Goal: Register for event/course

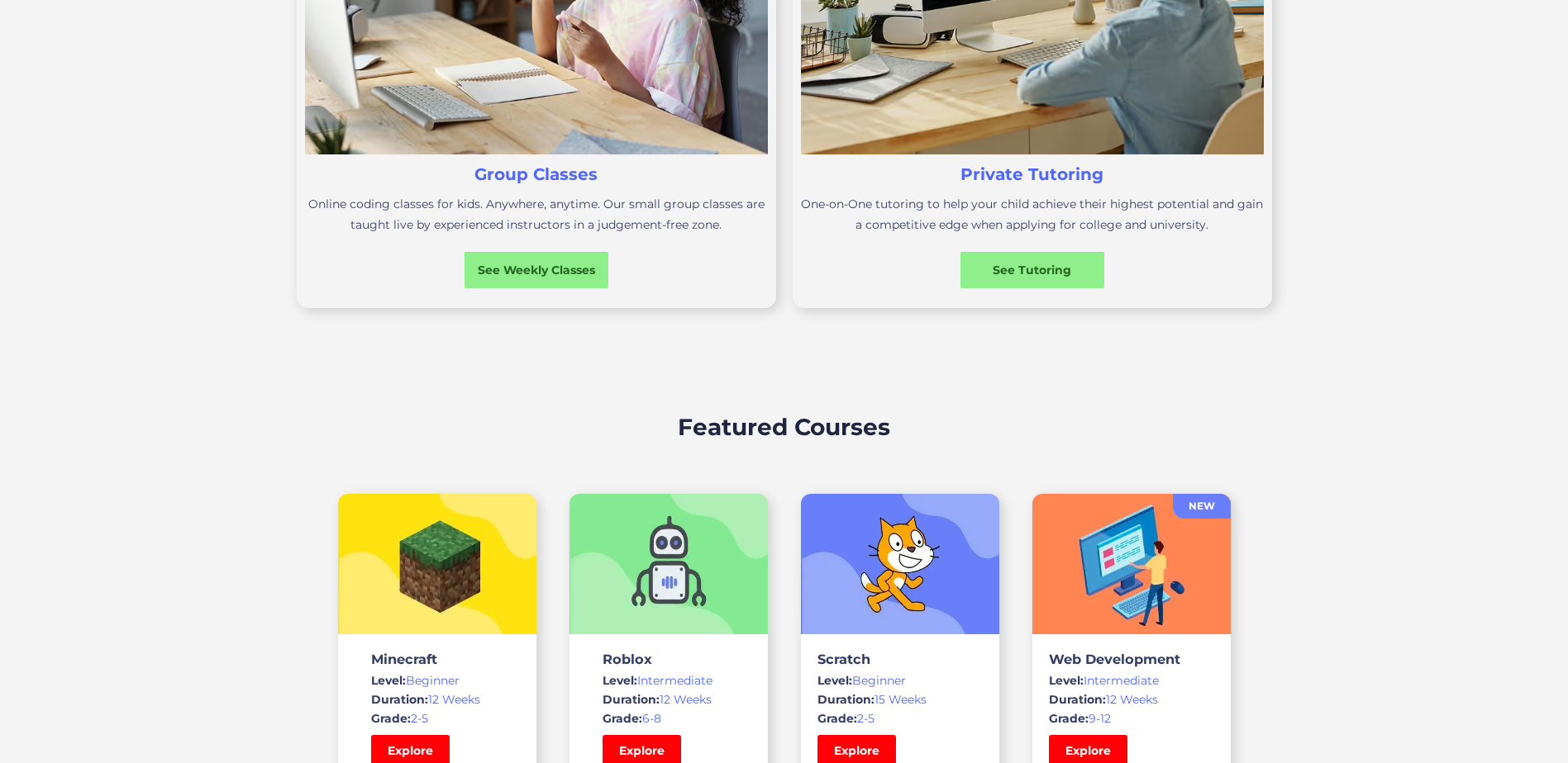
scroll to position [909, 0]
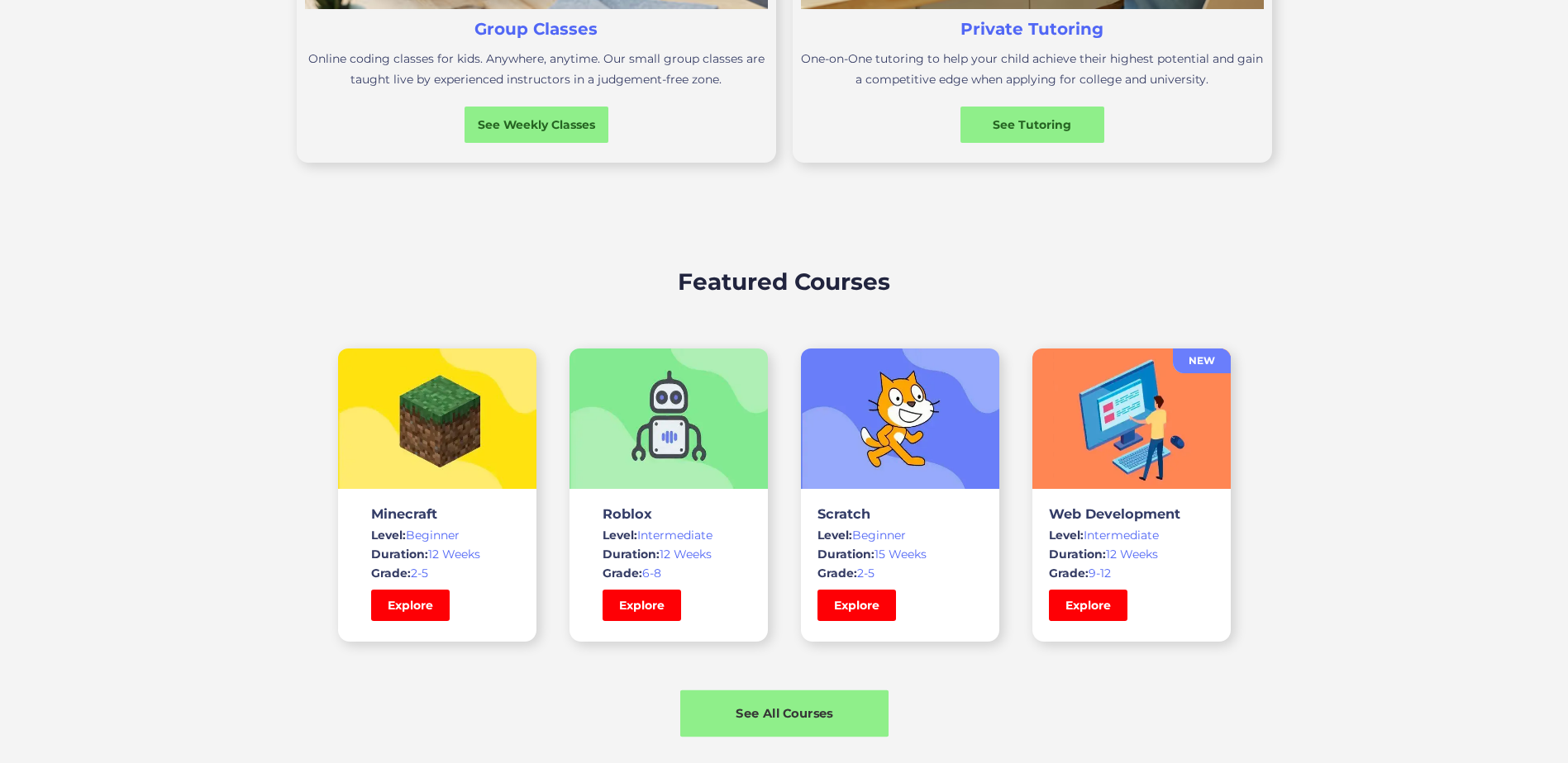
click at [812, 721] on div "See All Courses" at bounding box center [784, 713] width 208 height 17
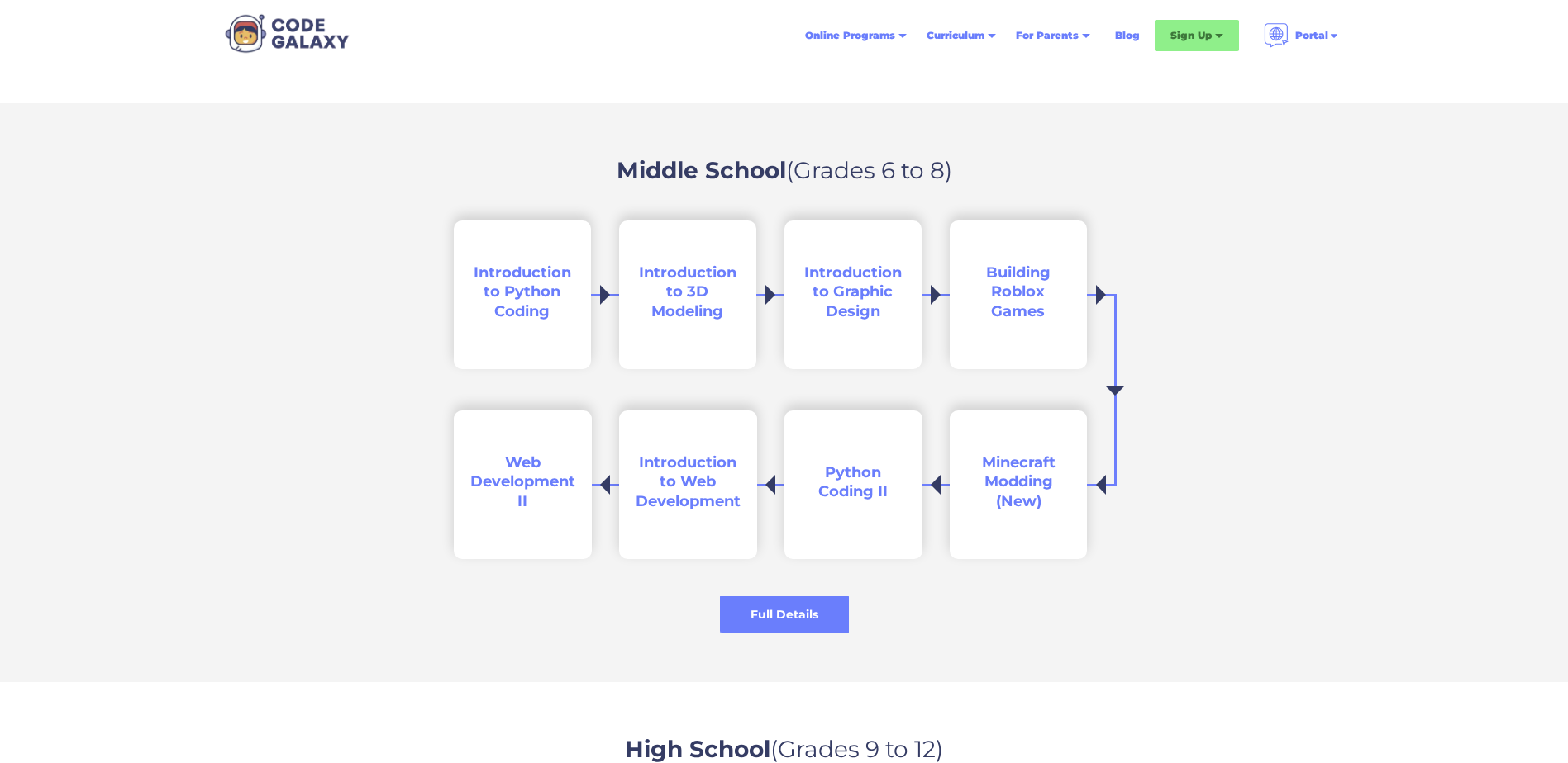
scroll to position [2313, 0]
click at [553, 308] on h2 "Introduction to Python Coding" at bounding box center [523, 292] width 105 height 58
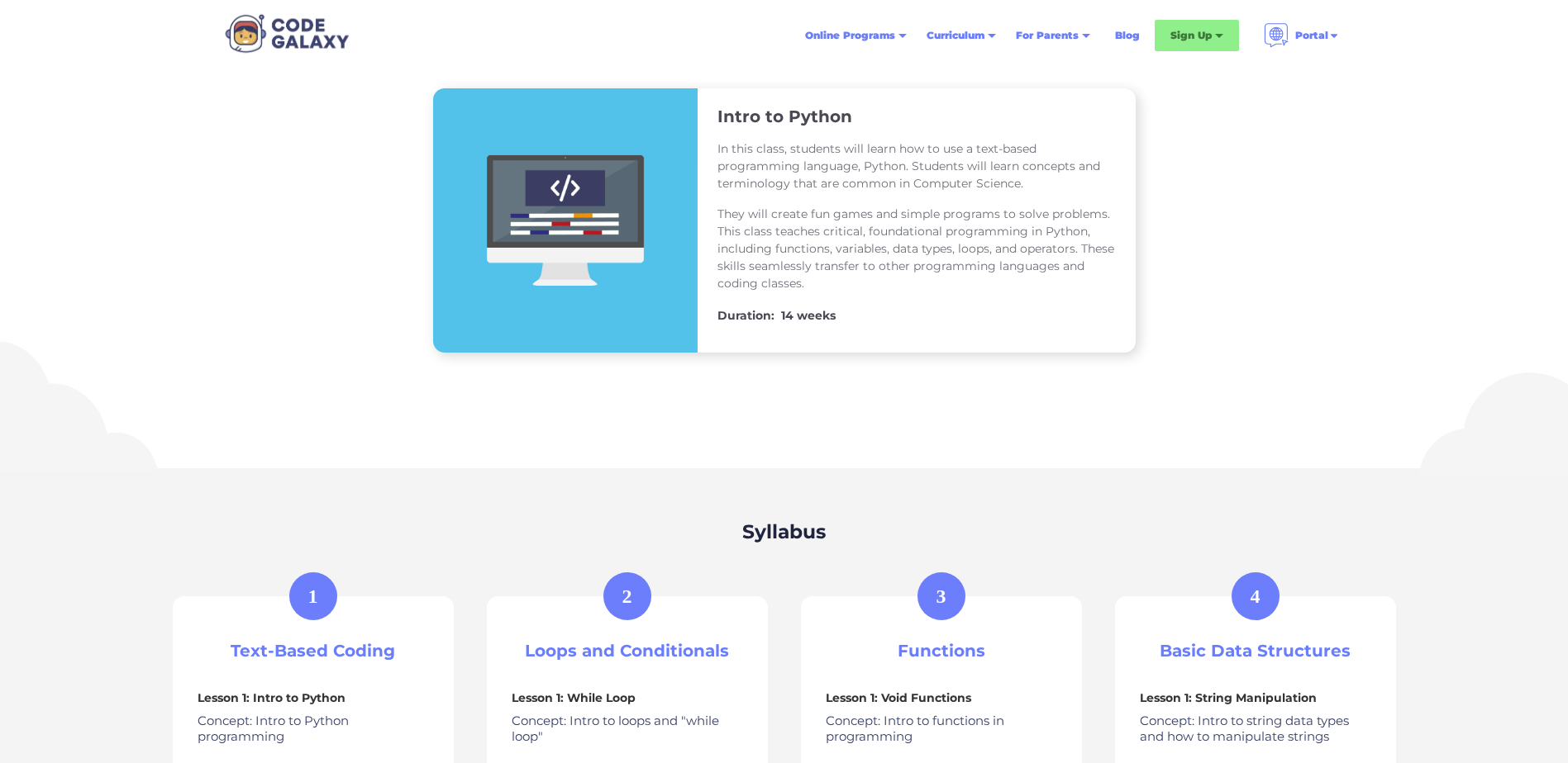
click at [698, 188] on div "Intro to Python In this class, students will learn how to use a text-based prog…" at bounding box center [916, 218] width 438 height 235
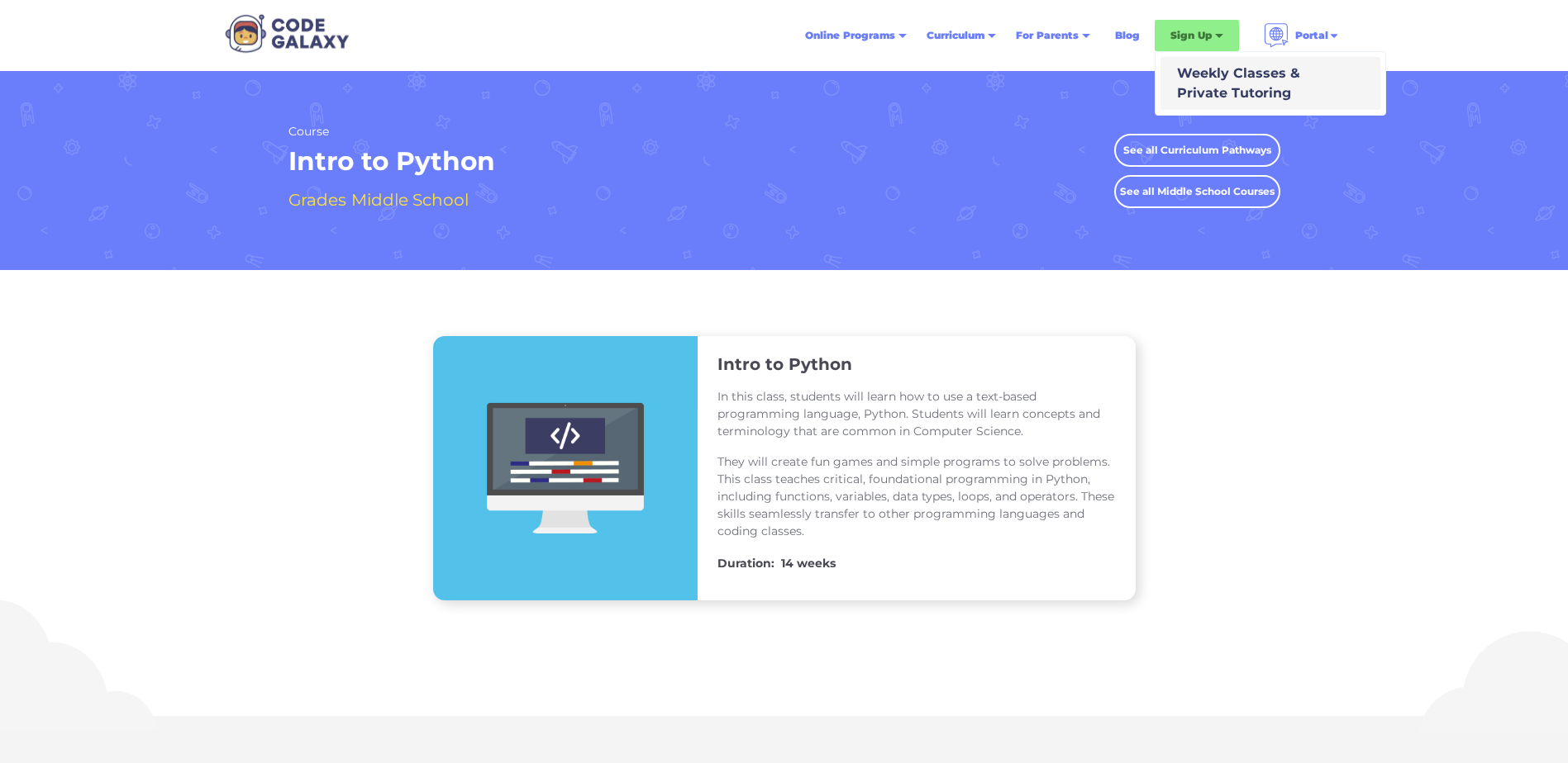
click at [1204, 80] on div "Weekly Classes & Private Tutoring" at bounding box center [1235, 83] width 129 height 39
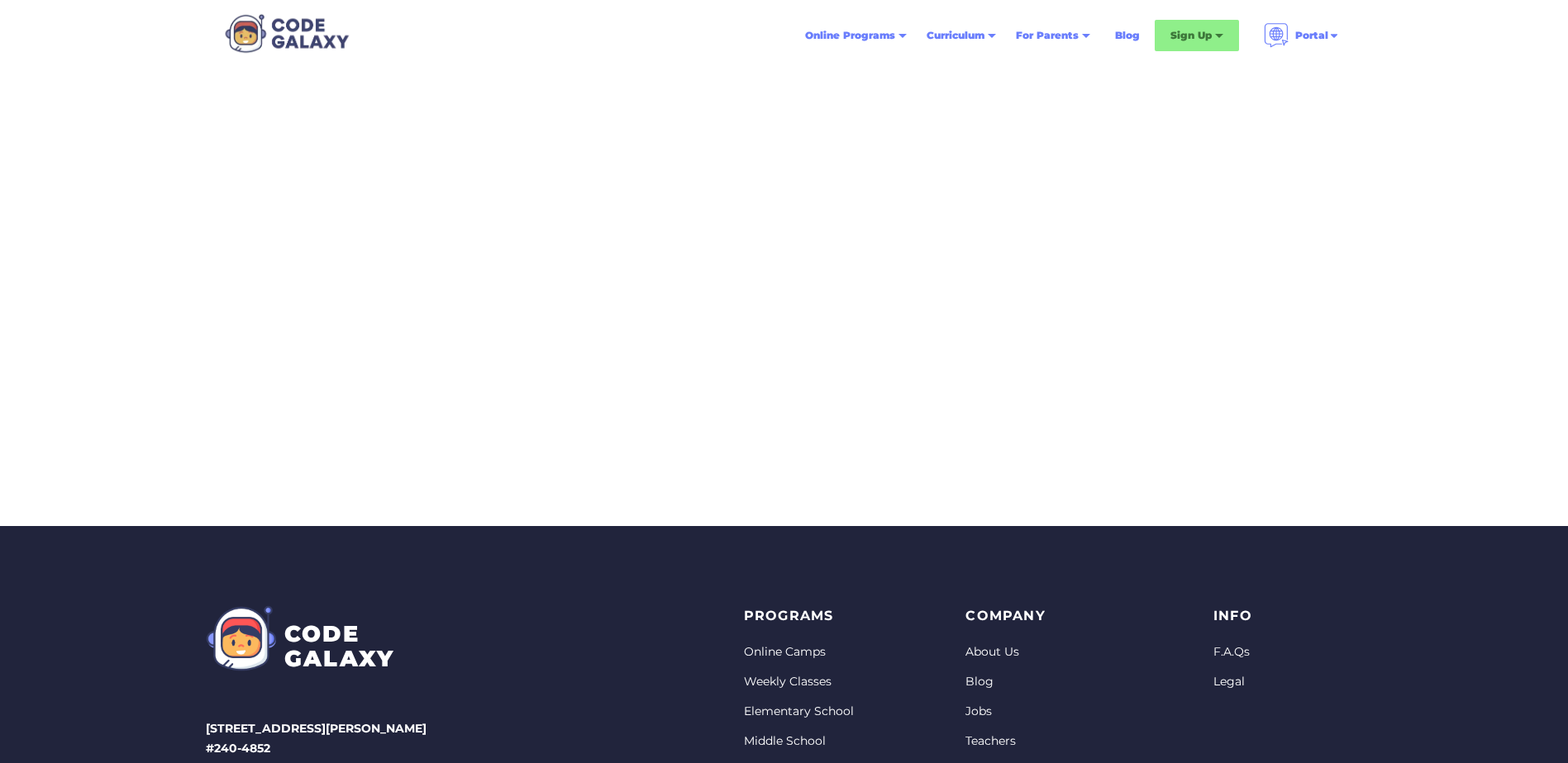
scroll to position [82, 0]
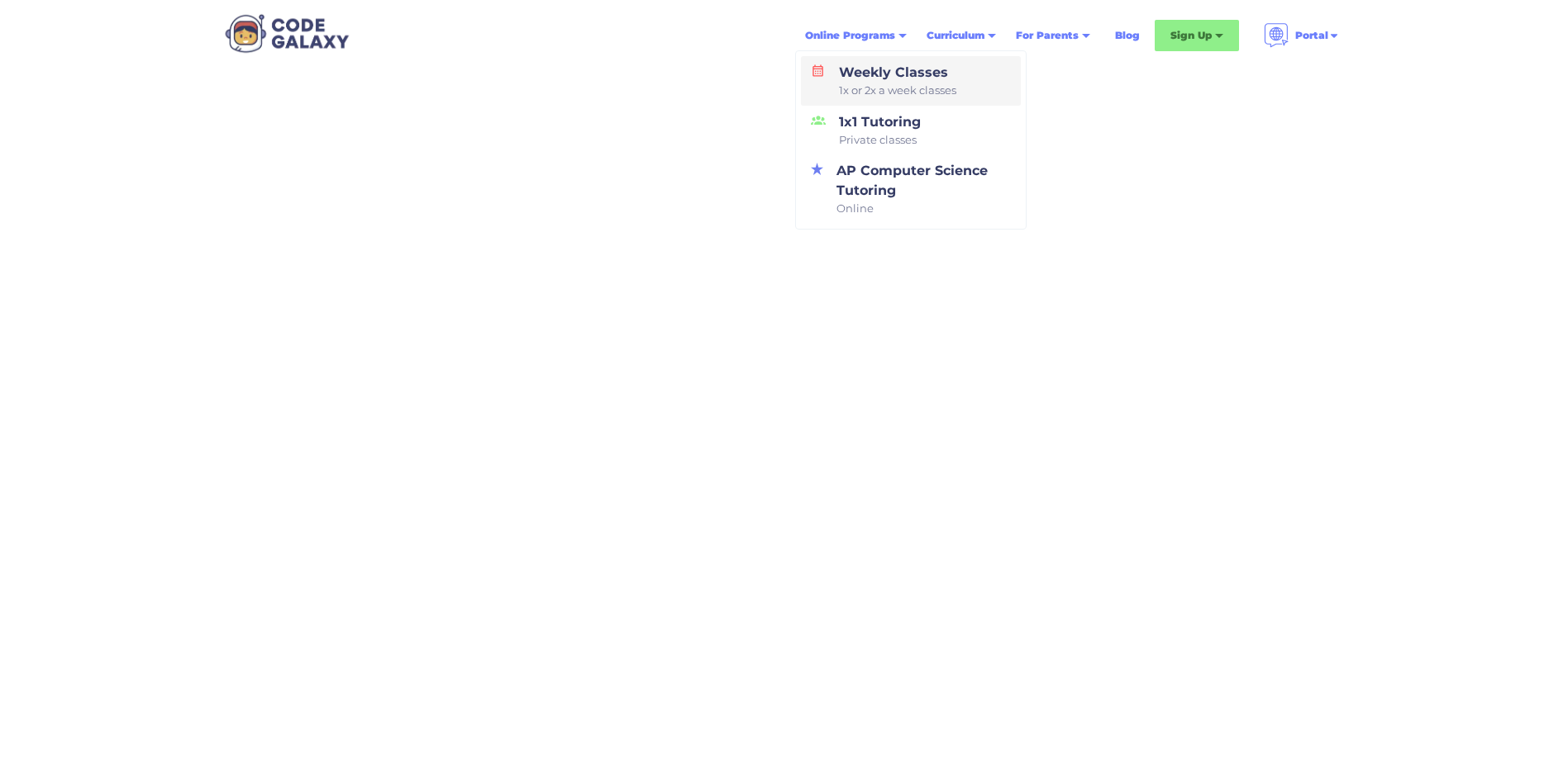
click at [877, 81] on div "Weekly Classes 1x or 2x a week classes" at bounding box center [894, 80] width 124 height 36
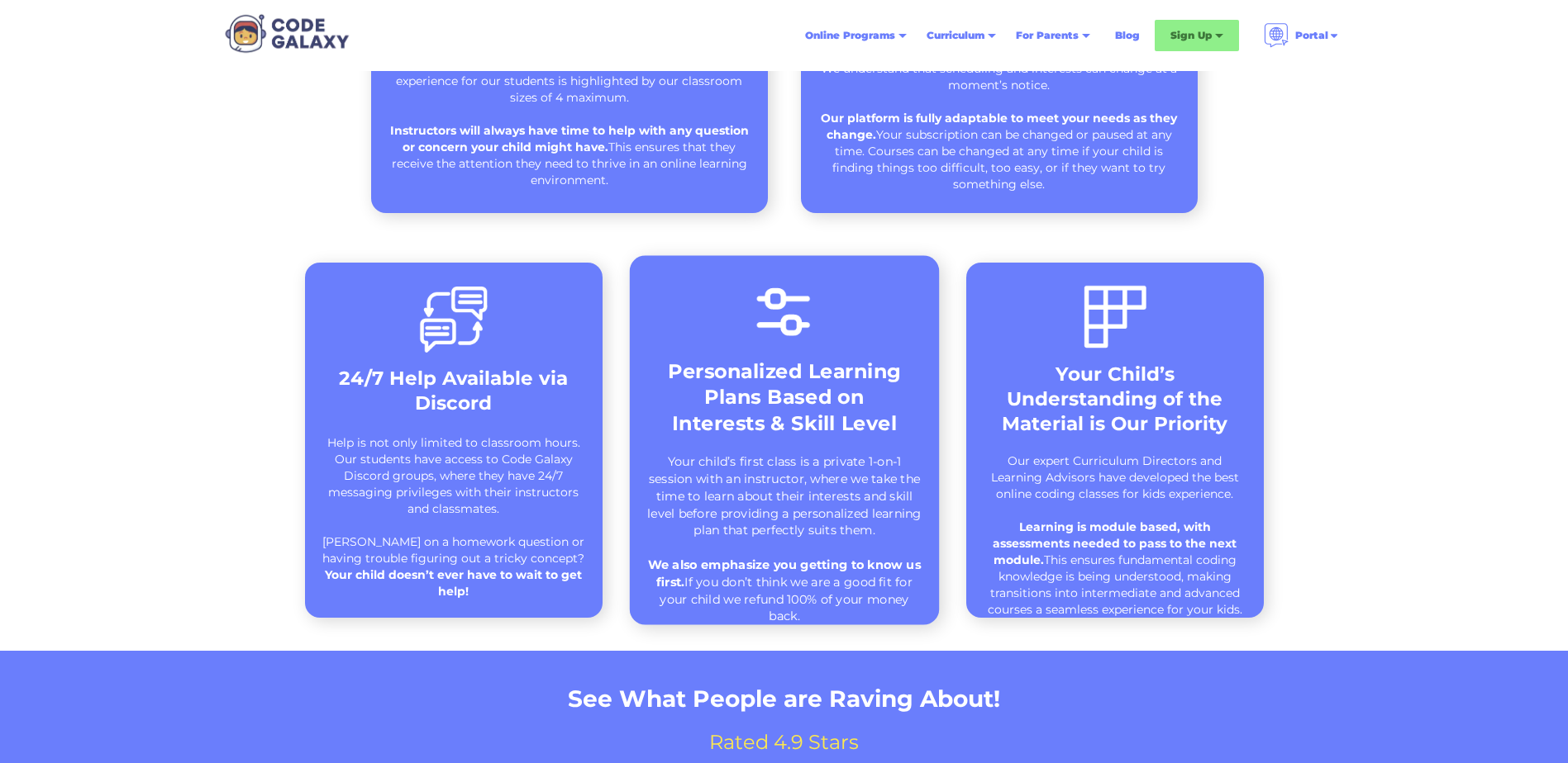
scroll to position [909, 0]
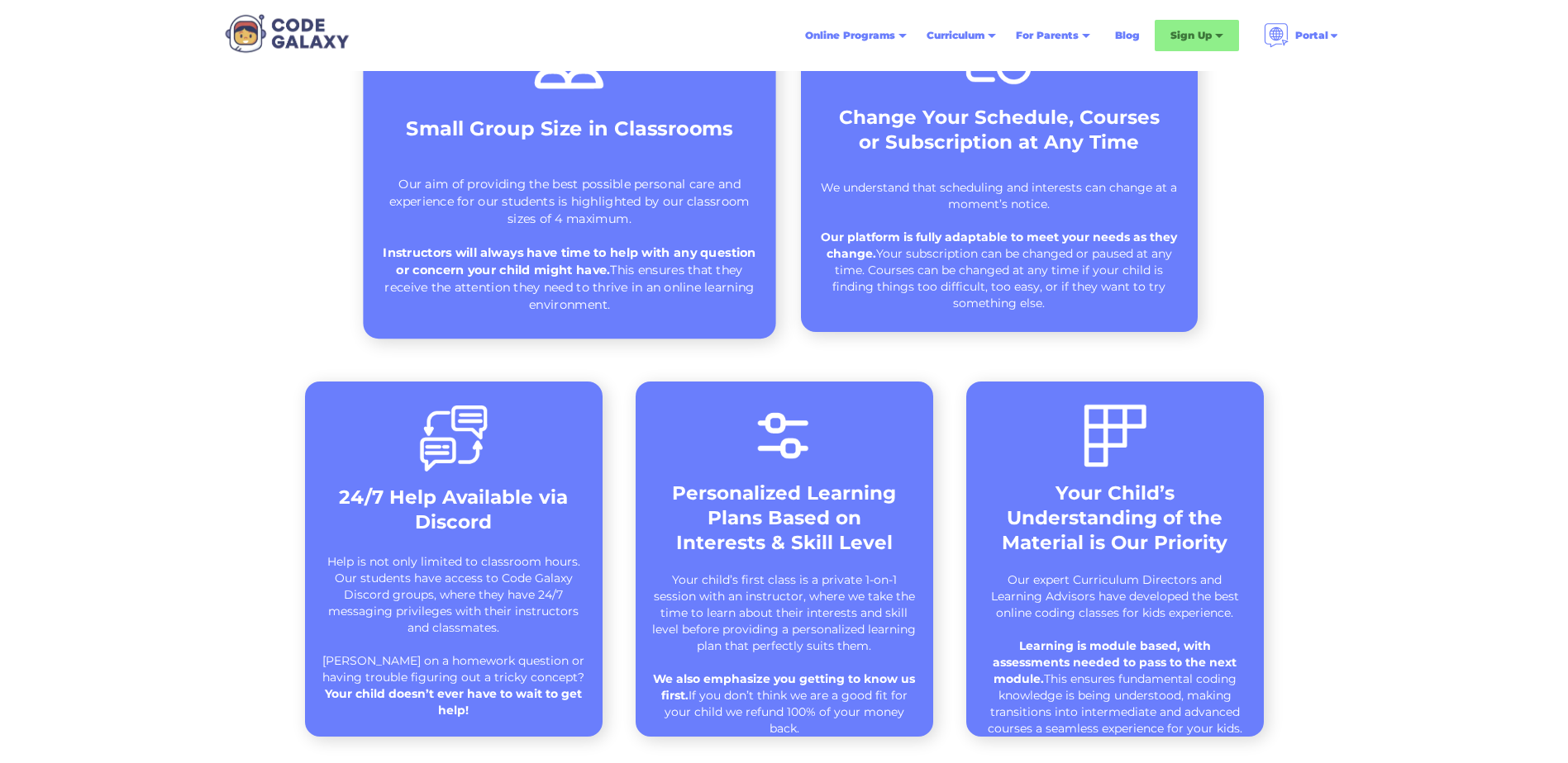
click at [603, 201] on div "Our aim of providing the best possible personal care and experience for our stu…" at bounding box center [570, 244] width 379 height 137
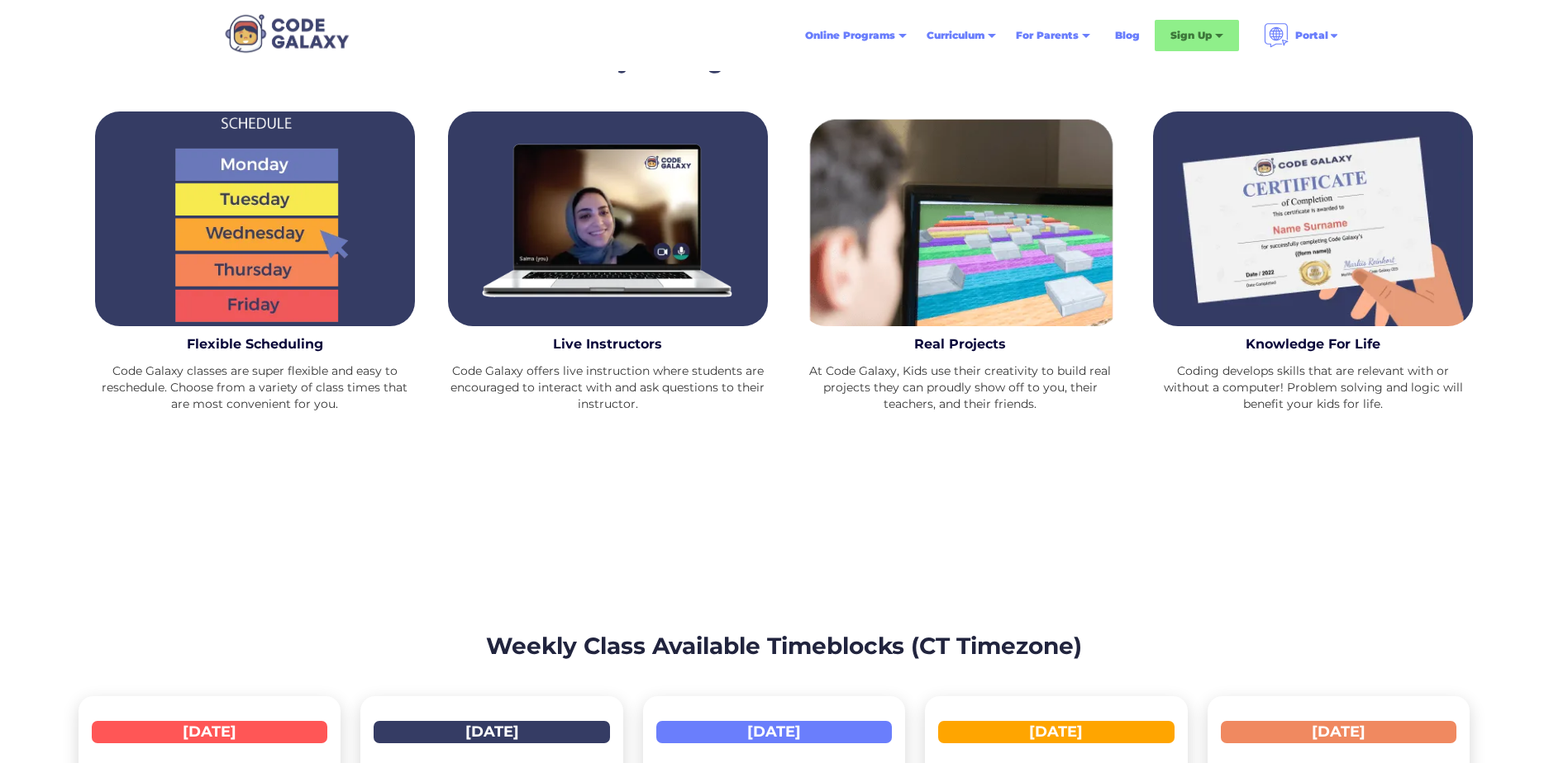
scroll to position [2148, 0]
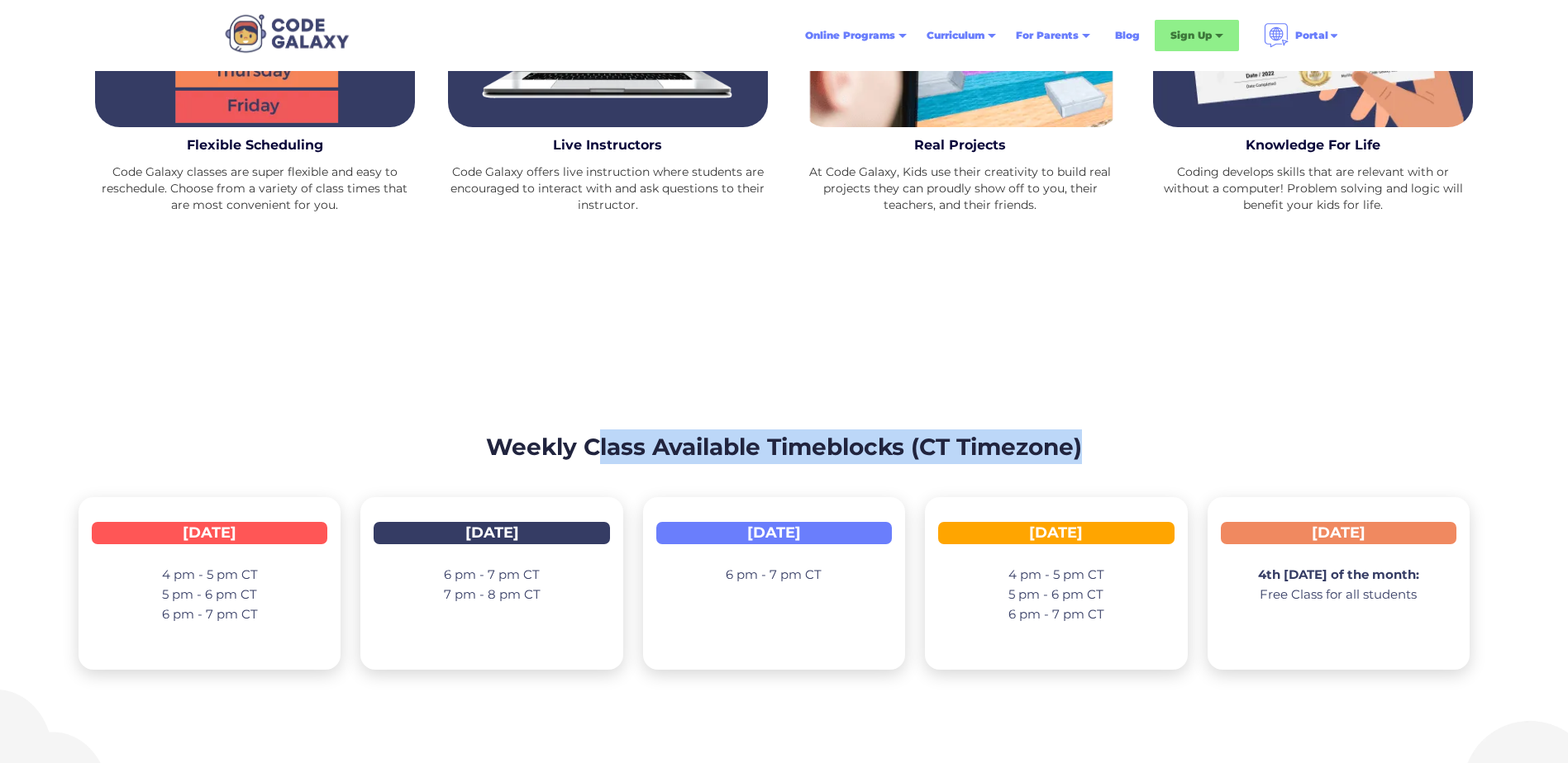
drag, startPoint x: 984, startPoint y: 437, endPoint x: 1267, endPoint y: 463, distance: 284.2
click at [1260, 462] on h2 "Weekly Class Available Timeblocks (CT Timezone)" at bounding box center [784, 447] width 1411 height 35
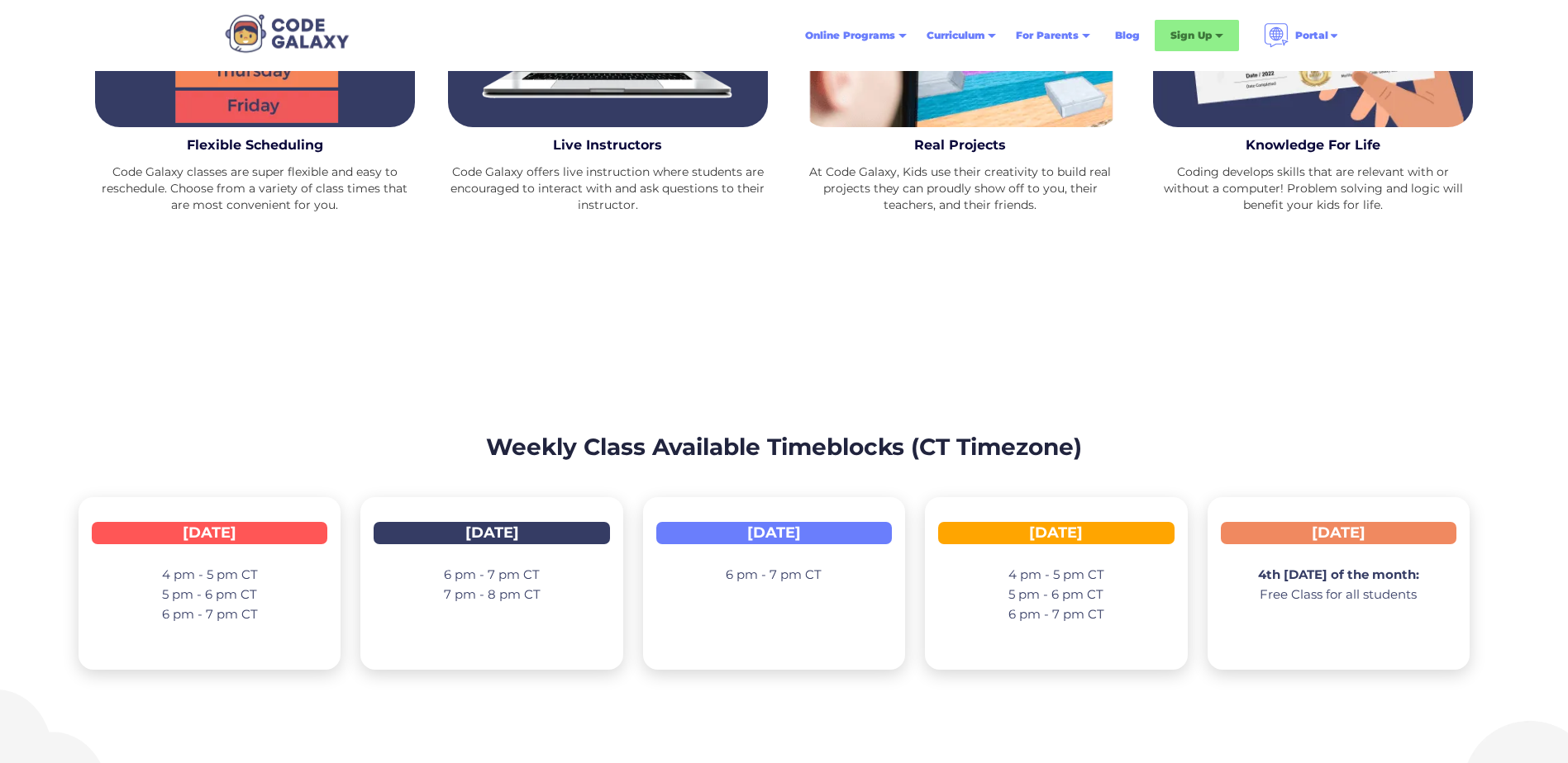
drag, startPoint x: 1267, startPoint y: 463, endPoint x: 1377, endPoint y: 482, distance: 111.6
click at [1377, 478] on div "Weekly Class Available Timeblocks (CT Timezone) [DATE] 4 pm - 5 pm CT 5 pm - 6 …" at bounding box center [784, 550] width 1411 height 293
drag, startPoint x: 1317, startPoint y: 573, endPoint x: 1444, endPoint y: 585, distance: 127.6
click at [1444, 585] on div "4th [DATE] of the month: Free Class for all students" at bounding box center [1338, 597] width 236 height 89
drag, startPoint x: 1444, startPoint y: 585, endPoint x: 1342, endPoint y: 629, distance: 111.1
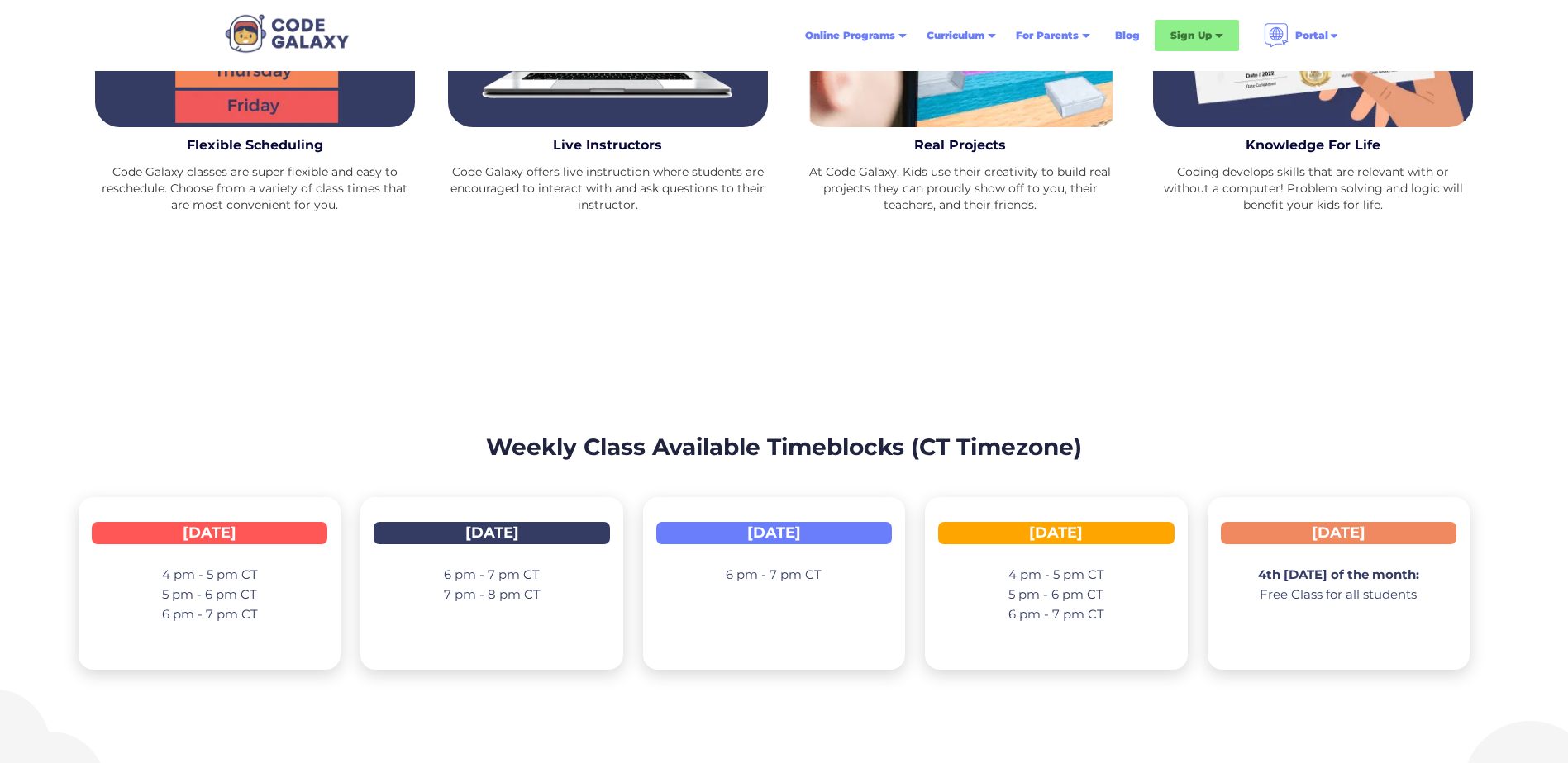
click at [1409, 633] on div "4th [DATE] of the month: Free Class for all students" at bounding box center [1338, 597] width 161 height 89
drag, startPoint x: 1014, startPoint y: 580, endPoint x: 818, endPoint y: 580, distance: 196.0
click at [1015, 580] on p "4 pm - 5 pm CT 5 pm - 6 pm CT 6 pm - 7 pm CT" at bounding box center [1056, 594] width 96 height 59
drag, startPoint x: 787, startPoint y: 577, endPoint x: 861, endPoint y: 576, distance: 74.0
click at [861, 576] on div "6 pm - 7 pm CT" at bounding box center [774, 587] width 236 height 69
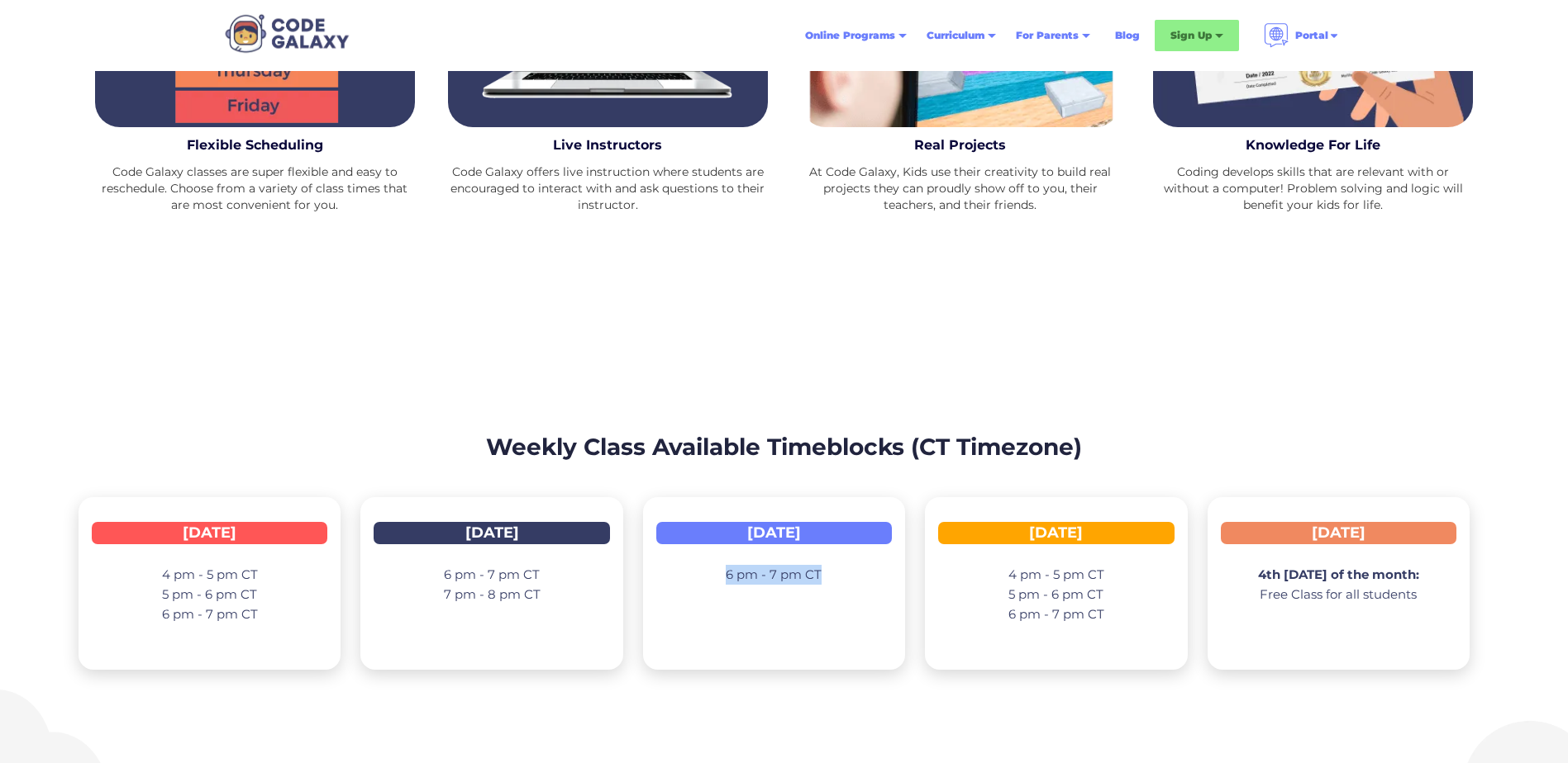
drag, startPoint x: 861, startPoint y: 576, endPoint x: 585, endPoint y: 620, distance: 279.5
click at [800, 612] on div "6 pm - 7 pm CT" at bounding box center [774, 587] width 96 height 69
drag, startPoint x: 162, startPoint y: 575, endPoint x: 286, endPoint y: 618, distance: 131.2
click at [286, 618] on div "4 pm - 5 pm CT 5 pm - 6 pm CT 6 pm - 7 pm CT" at bounding box center [209, 606] width 236 height 109
drag, startPoint x: 286, startPoint y: 618, endPoint x: 268, endPoint y: 689, distance: 73.2
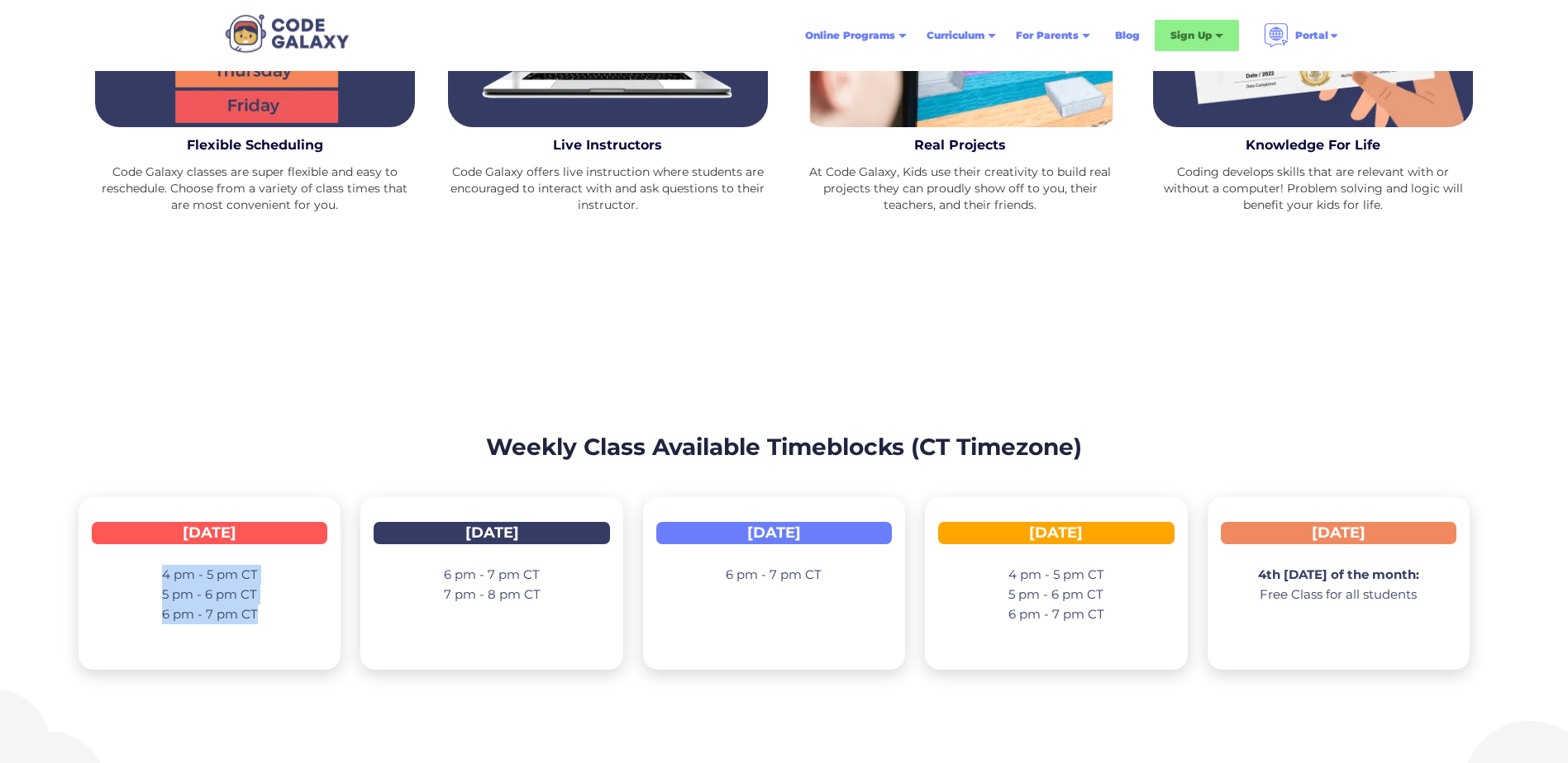
click at [268, 689] on div "Weekly Class Available Timeblocks (CT Timezone) [DATE] 4 pm - 5 pm CT 5 pm - 6 …" at bounding box center [784, 550] width 1411 height 293
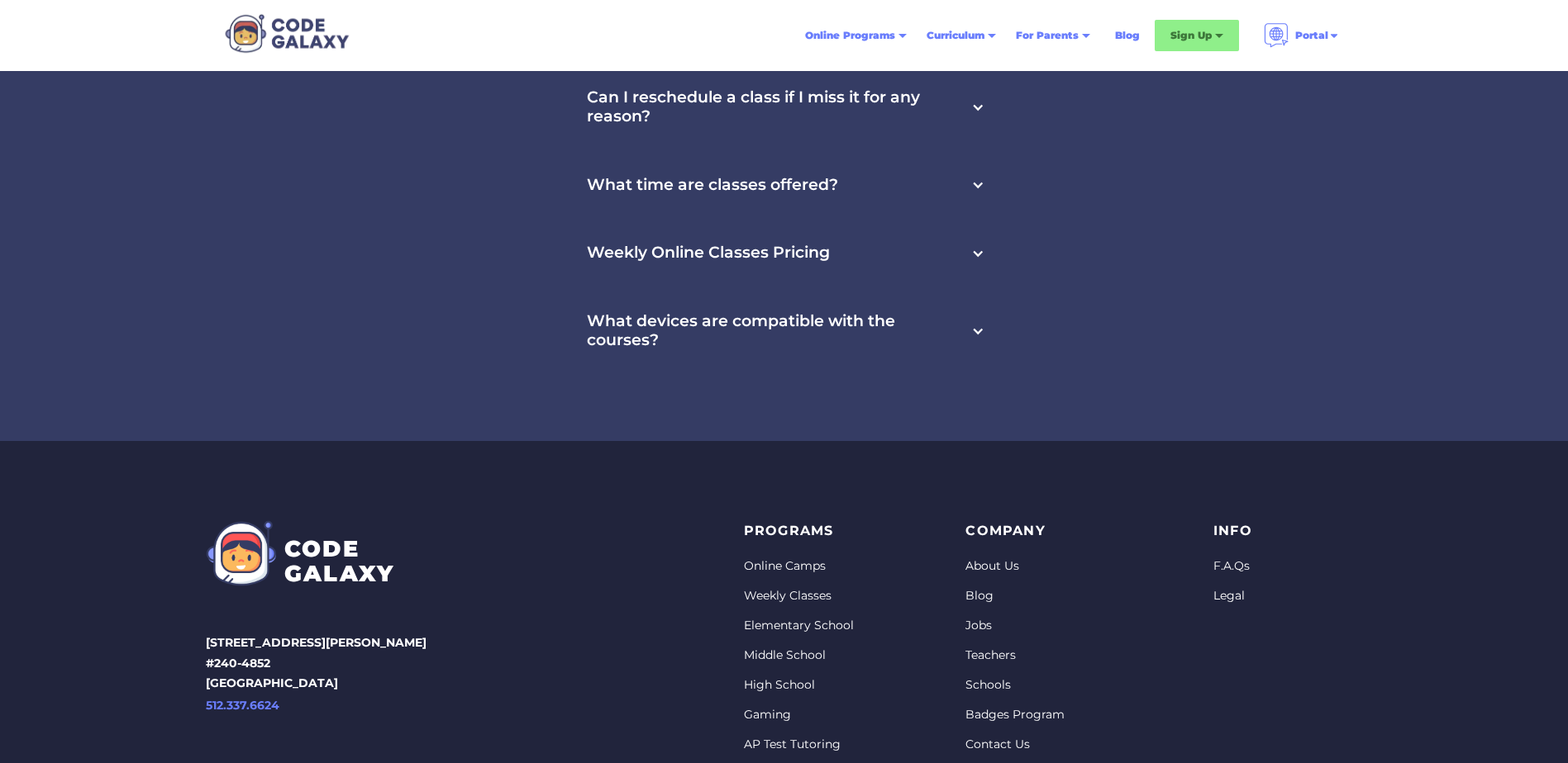
scroll to position [5451, 0]
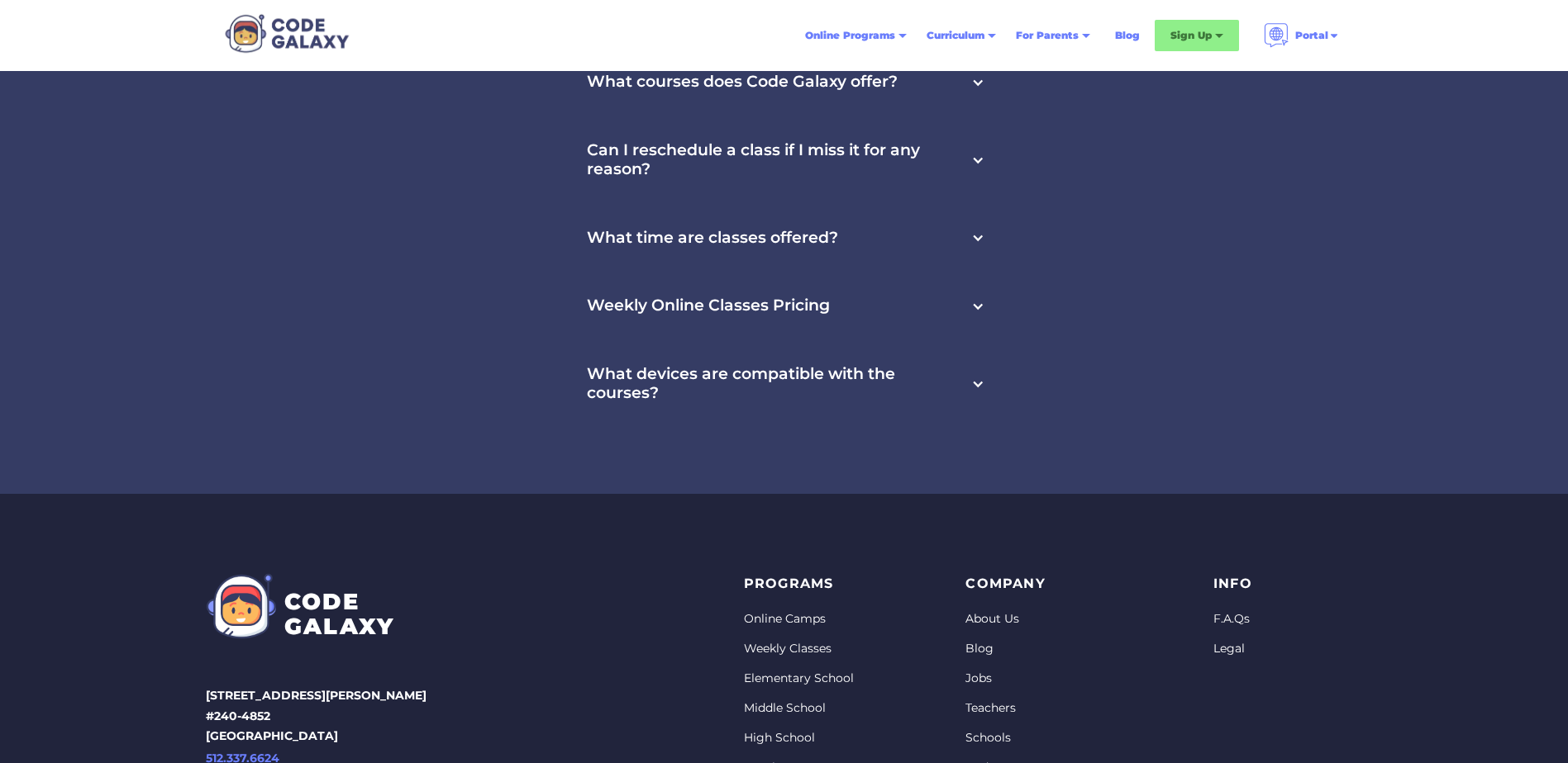
click at [875, 368] on h3 "What devices are compatible with the courses?" at bounding box center [777, 384] width 381 height 38
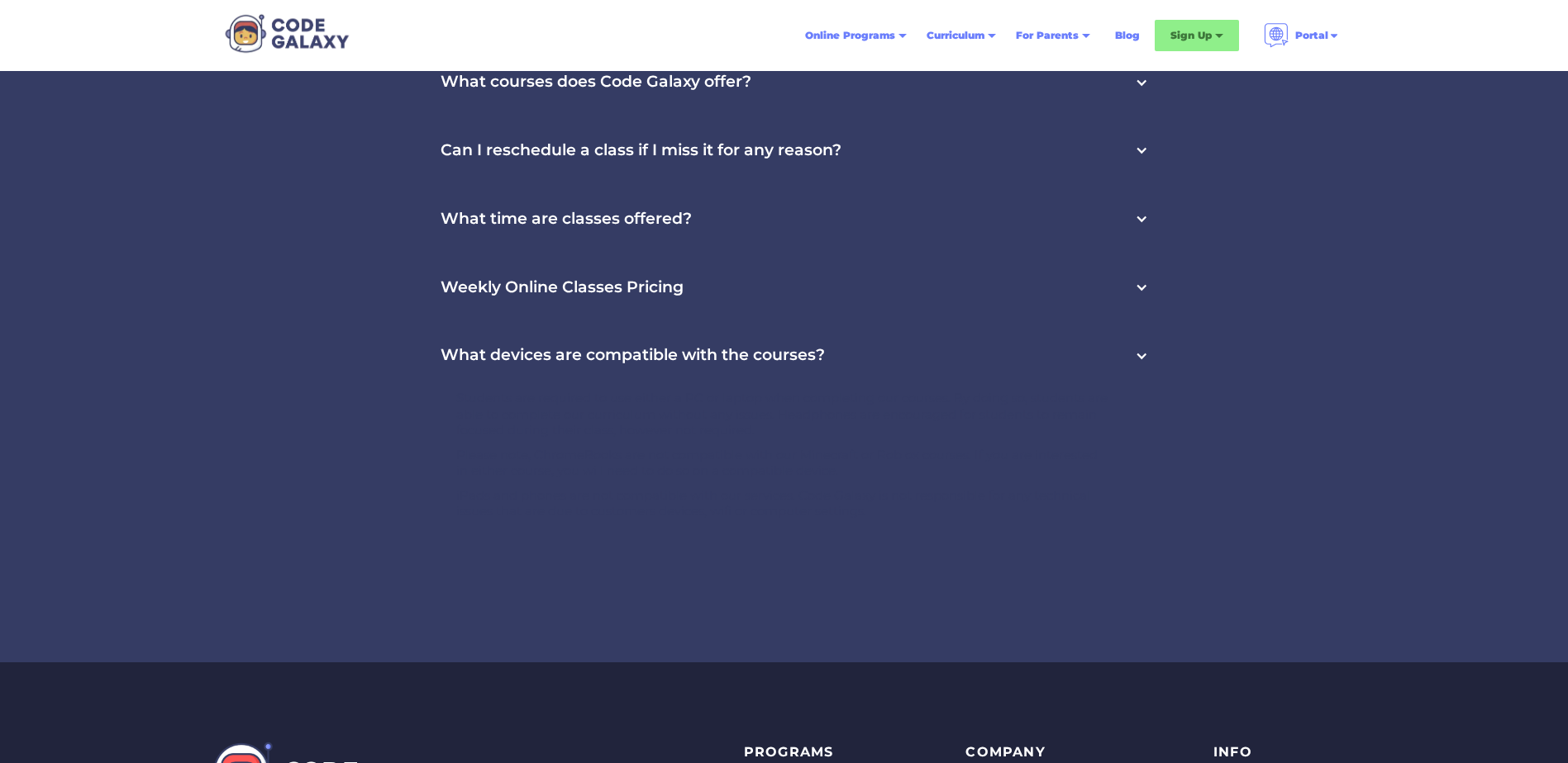
click at [797, 360] on h3 "What devices are compatible with the courses?" at bounding box center [632, 355] width 385 height 19
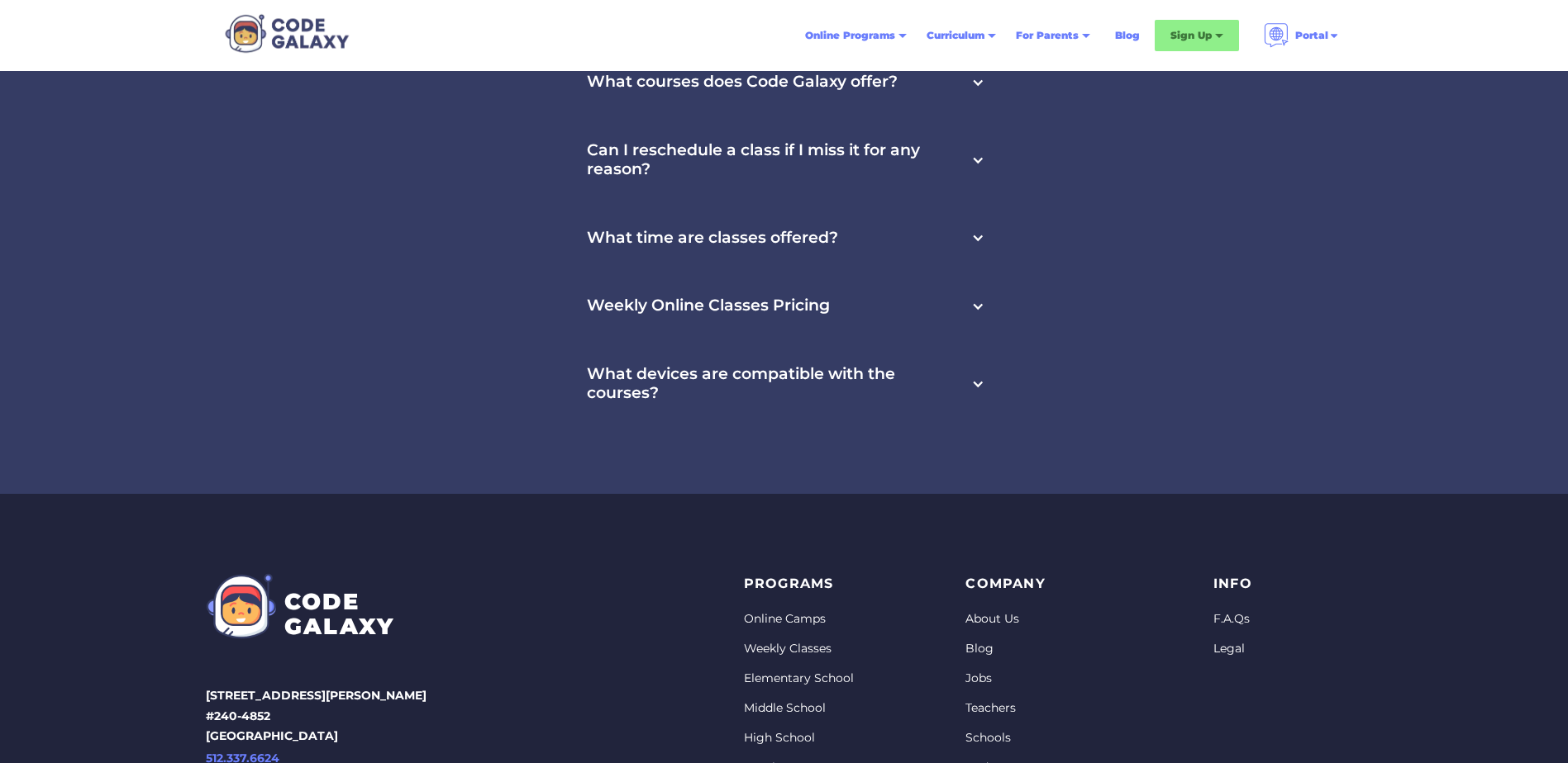
drag, startPoint x: 961, startPoint y: 379, endPoint x: 979, endPoint y: 380, distance: 18.0
click at [961, 379] on h3 "What devices are compatible with the courses?" at bounding box center [777, 384] width 381 height 38
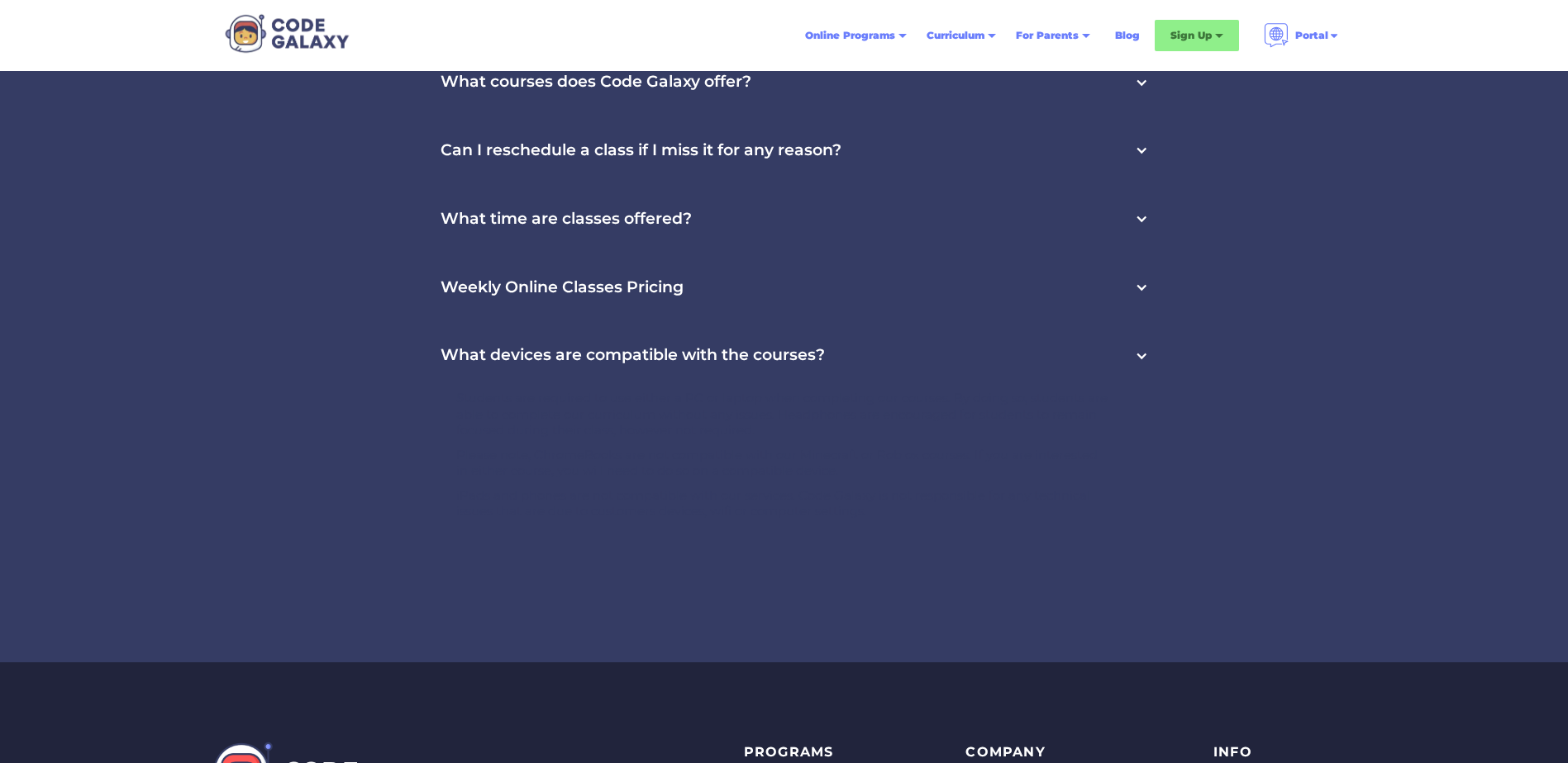
click at [988, 377] on div "What devices are compatible with the courses?" at bounding box center [784, 355] width 760 height 69
